Goal: Information Seeking & Learning: Learn about a topic

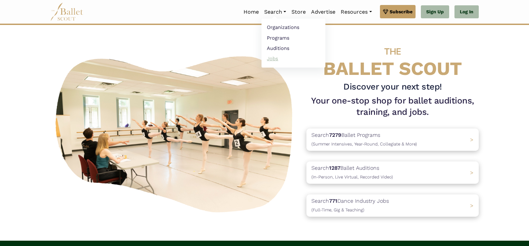
click at [274, 57] on link "Jobs" at bounding box center [294, 58] width 64 height 10
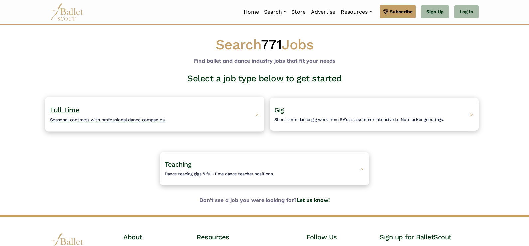
click at [169, 106] on div "Full Time Seasonal contracts with professional dance companies. >" at bounding box center [154, 113] width 219 height 35
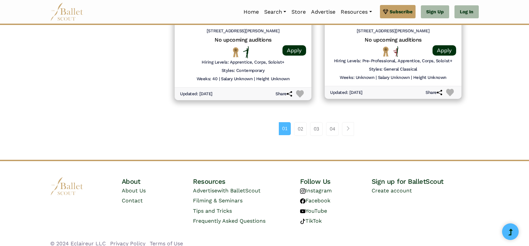
scroll to position [932, 0]
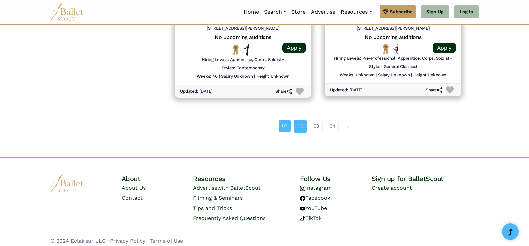
click at [302, 124] on link "02" at bounding box center [300, 125] width 13 height 13
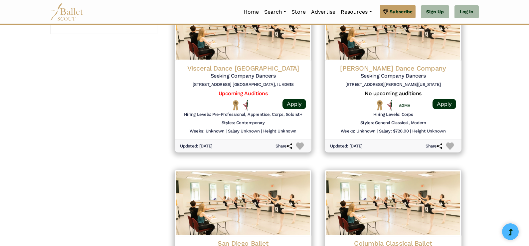
scroll to position [832, 0]
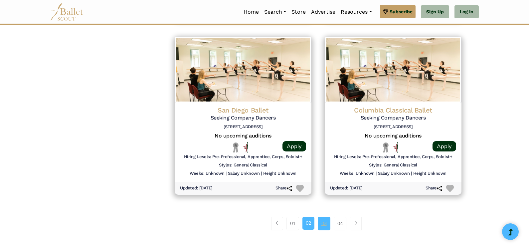
click at [326, 218] on link "03" at bounding box center [324, 223] width 13 height 13
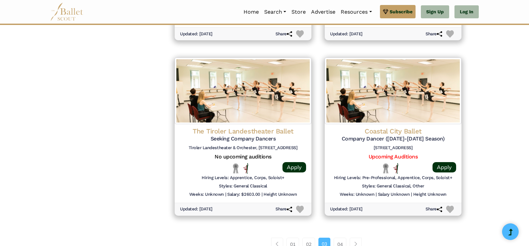
scroll to position [832, 0]
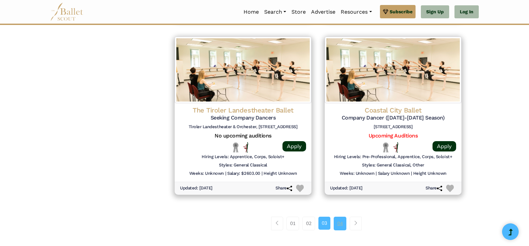
click at [339, 220] on link "04" at bounding box center [340, 223] width 13 height 13
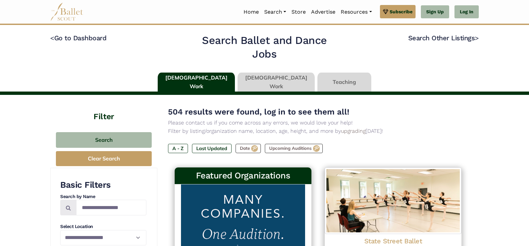
click at [277, 88] on link at bounding box center [276, 82] width 77 height 19
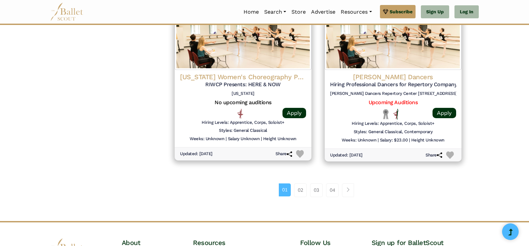
scroll to position [932, 0]
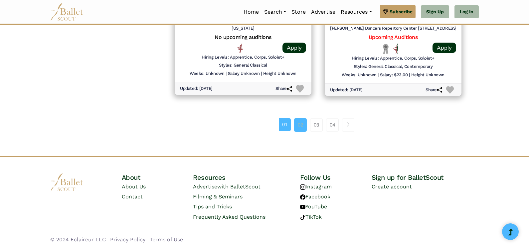
click at [301, 122] on link "02" at bounding box center [300, 124] width 13 height 13
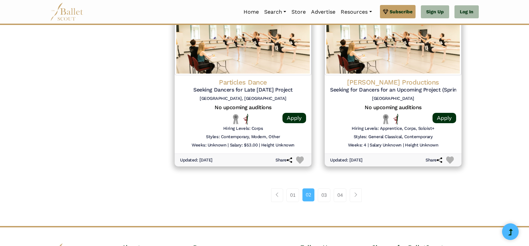
scroll to position [865, 0]
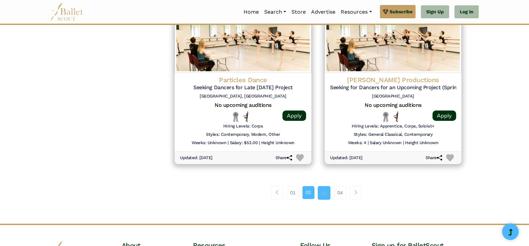
click at [322, 197] on link "03" at bounding box center [324, 192] width 13 height 13
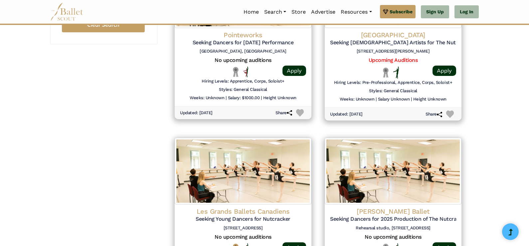
scroll to position [865, 0]
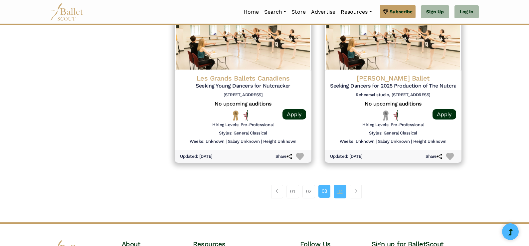
click at [342, 192] on link "04" at bounding box center [340, 191] width 13 height 13
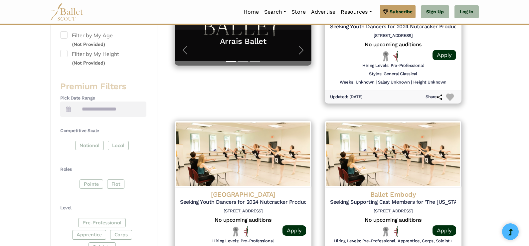
scroll to position [333, 0]
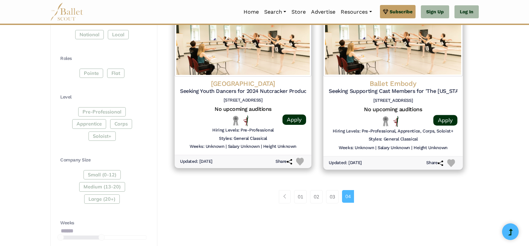
click at [370, 88] on h5 "Seeking Supporting Cast Members for 'The Maryland Nutcracker' (2025)" at bounding box center [393, 91] width 129 height 7
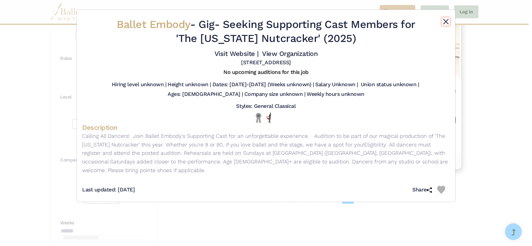
click at [447, 23] on button "Close" at bounding box center [446, 22] width 8 height 8
